Goal: Transaction & Acquisition: Download file/media

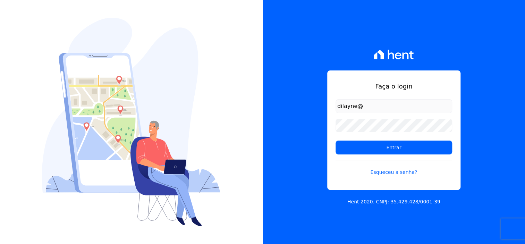
type input "[EMAIL_ADDRESS][DOMAIN_NAME]"
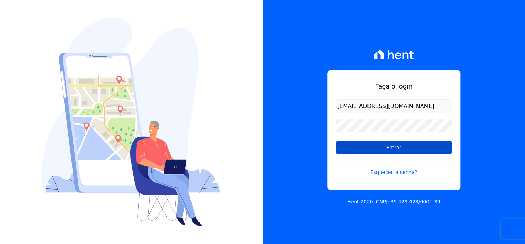
click at [405, 150] on input "Entrar" at bounding box center [394, 148] width 117 height 14
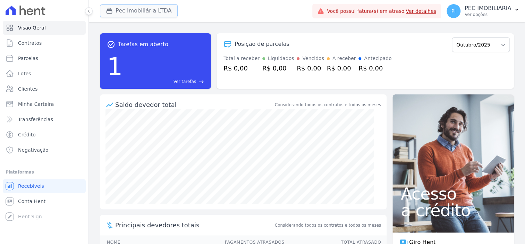
click at [134, 11] on button "Pec Imobiliária LTDA" at bounding box center [139, 10] width 78 height 13
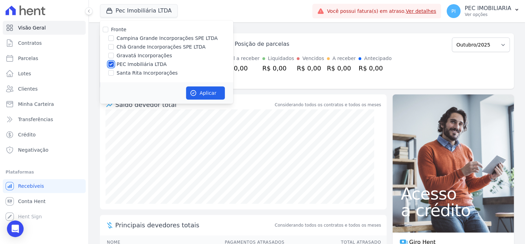
click at [110, 64] on input "PEC Imobiliária LTDA" at bounding box center [111, 64] width 6 height 6
checkbox input "false"
click at [113, 38] on input "Campina Grande Incorporações SPE LTDA" at bounding box center [111, 38] width 6 height 6
checkbox input "true"
click at [214, 94] on button "Aplicar" at bounding box center [205, 92] width 39 height 13
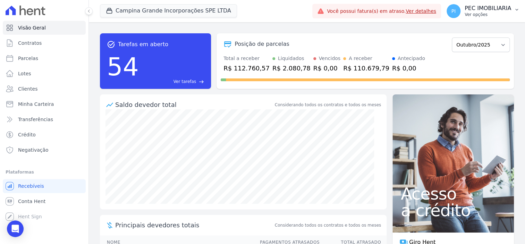
click at [481, 15] on p "Ver opções" at bounding box center [488, 15] width 47 height 6
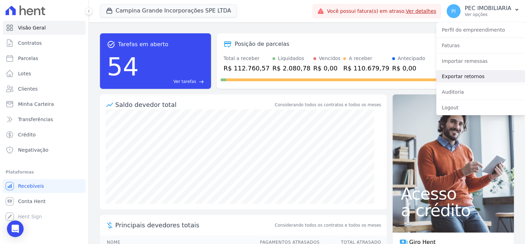
click at [463, 78] on link "Exportar retornos" at bounding box center [481, 76] width 89 height 13
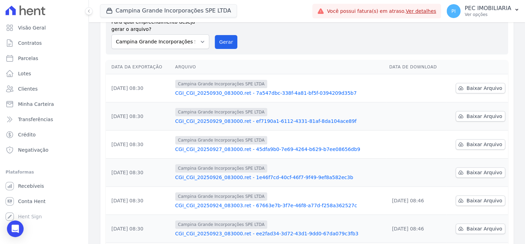
scroll to position [87, 0]
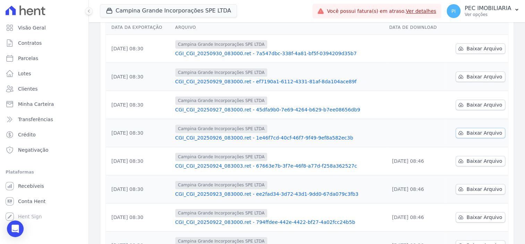
click at [470, 131] on span "Baixar Arquivo" at bounding box center [485, 133] width 36 height 7
click at [480, 106] on span "Baixar Arquivo" at bounding box center [485, 104] width 36 height 7
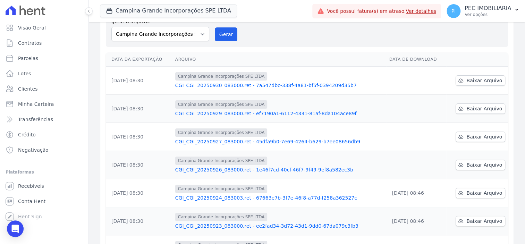
scroll to position [43, 0]
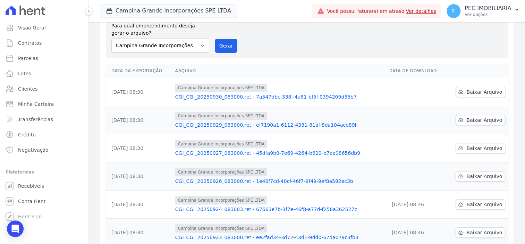
click at [473, 119] on span "Baixar Arquivo" at bounding box center [485, 120] width 36 height 7
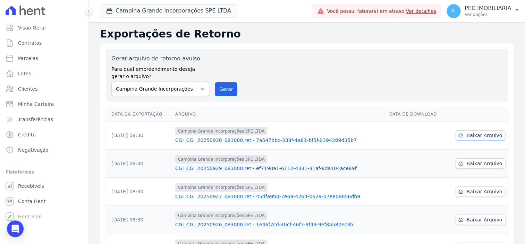
click at [473, 132] on span "Baixar Arquivo" at bounding box center [485, 135] width 36 height 7
click at [485, 138] on span "Baixar Arquivo" at bounding box center [485, 135] width 36 height 7
click at [134, 11] on button "Campina Grande Incorporações SPE LTDA" at bounding box center [168, 10] width 137 height 13
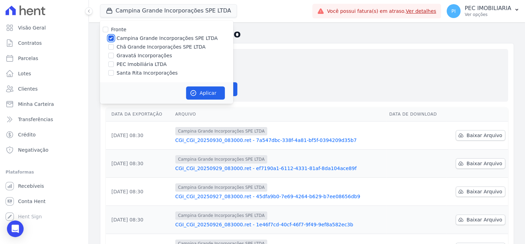
click at [109, 37] on input "Campina Grande Incorporações SPE LTDA" at bounding box center [111, 38] width 6 height 6
checkbox input "false"
click at [113, 47] on input "Chã Grande Incorporações SPE LTDA" at bounding box center [111, 47] width 6 height 6
checkbox input "true"
click at [208, 91] on button "Aplicar" at bounding box center [205, 92] width 39 height 13
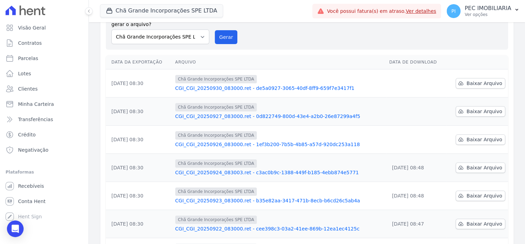
scroll to position [87, 0]
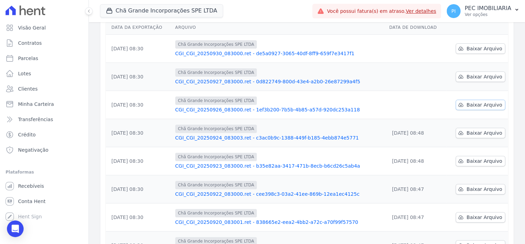
click at [473, 105] on span "Baixar Arquivo" at bounding box center [485, 104] width 36 height 7
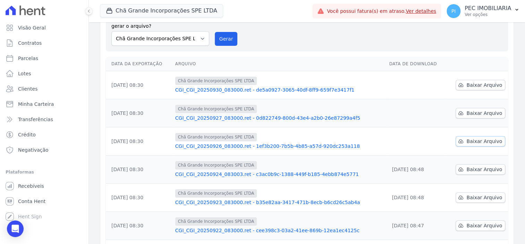
scroll to position [43, 0]
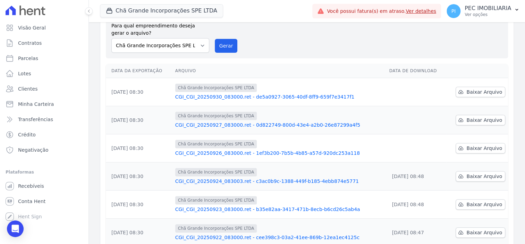
click at [508, 106] on div "Data da Exportação [GEOGRAPHIC_DATA] Data de Download [DATE] 08:30 Chã Grande I…" at bounding box center [307, 211] width 425 height 301
click at [478, 122] on span "Baixar Arquivo" at bounding box center [485, 120] width 36 height 7
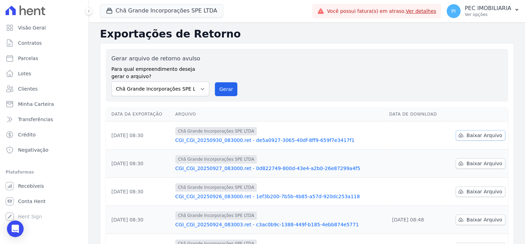
click at [476, 132] on span "Baixar Arquivo" at bounding box center [485, 135] width 36 height 7
click at [129, 12] on button "Chã Grande Incorporações SPE LTDA" at bounding box center [161, 10] width 123 height 13
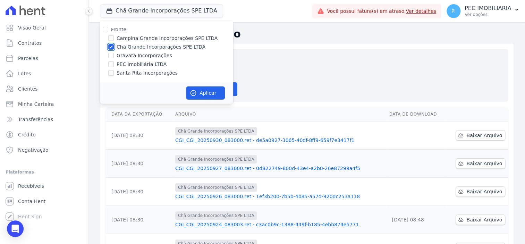
click at [110, 45] on input "Chã Grande Incorporações SPE LTDA" at bounding box center [111, 47] width 6 height 6
checkbox input "false"
click at [112, 55] on input "Gravatá Incorporações" at bounding box center [111, 56] width 6 height 6
checkbox input "true"
click at [211, 92] on button "Aplicar" at bounding box center [205, 92] width 39 height 13
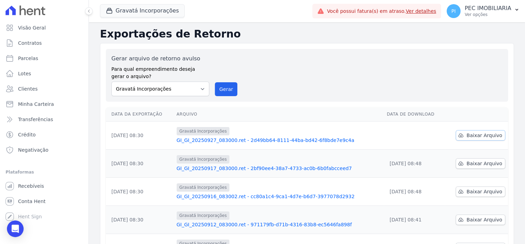
click at [482, 135] on span "Baixar Arquivo" at bounding box center [485, 135] width 36 height 7
click at [129, 13] on button "Gravatá Incorporações" at bounding box center [142, 10] width 85 height 13
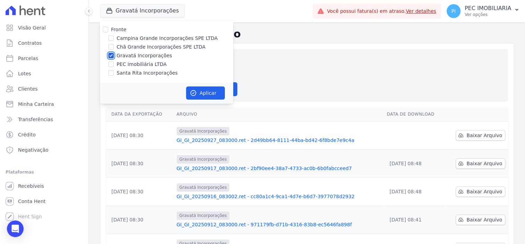
click at [109, 53] on input "Gravatá Incorporações" at bounding box center [111, 56] width 6 height 6
checkbox input "false"
click at [112, 74] on input "Santa Rita Incorporações" at bounding box center [111, 73] width 6 height 6
checkbox input "true"
click at [209, 92] on button "Aplicar" at bounding box center [205, 92] width 39 height 13
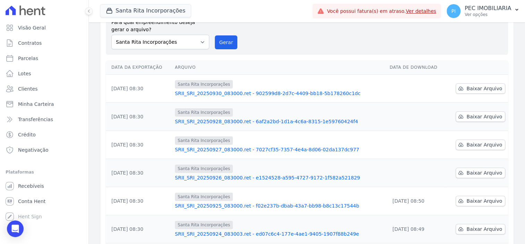
scroll to position [87, 0]
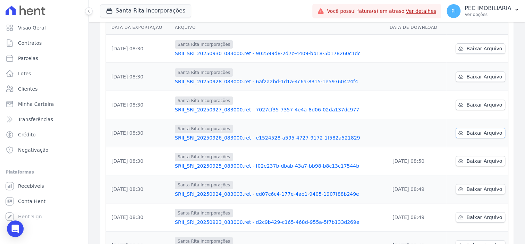
click at [478, 136] on link "Baixar Arquivo" at bounding box center [481, 133] width 50 height 10
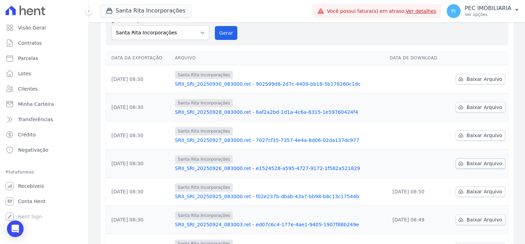
scroll to position [43, 0]
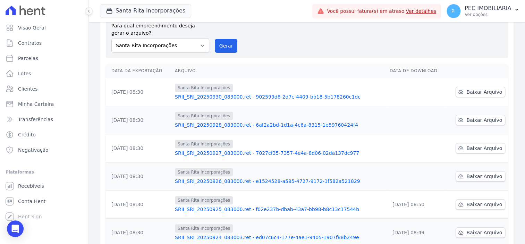
click at [506, 126] on div "Data da Exportação [GEOGRAPHIC_DATA] Data de Download [DATE] 08:30 Santa Rita I…" at bounding box center [307, 211] width 425 height 301
click at [493, 147] on span "Baixar Arquivo" at bounding box center [485, 148] width 36 height 7
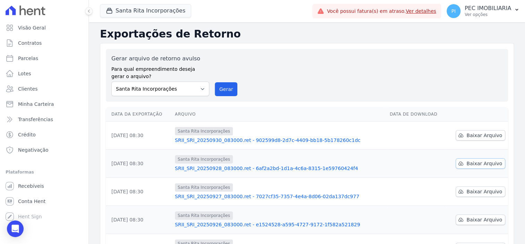
click at [472, 163] on span "Baixar Arquivo" at bounding box center [485, 163] width 36 height 7
click at [482, 138] on span "Baixar Arquivo" at bounding box center [485, 135] width 36 height 7
click at [511, 97] on div "Exportações de Retorno Gerar arquivo de retorno avulso Para qual empreendimento…" at bounding box center [307, 230] width 437 height 417
click at [304, 68] on div "Gerar arquivo de retorno avulso Para qual empreendimento deseja gerar o arquivo…" at bounding box center [306, 76] width 391 height 42
